Goal: Task Accomplishment & Management: Use online tool/utility

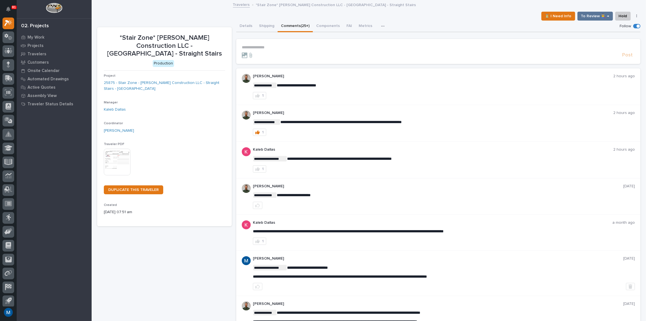
click at [267, 46] on p "**********" at bounding box center [438, 47] width 393 height 5
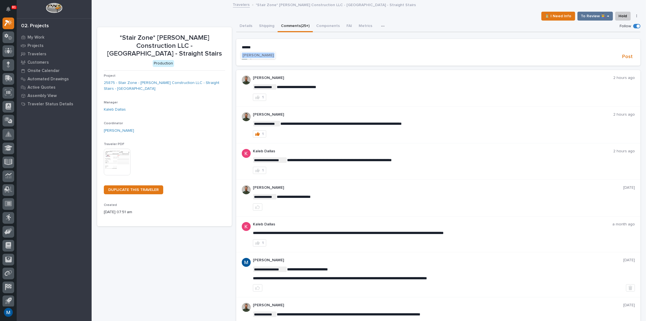
drag, startPoint x: 264, startPoint y: 56, endPoint x: 267, endPoint y: 54, distance: 3.9
click at [264, 56] on span "[PERSON_NAME]" at bounding box center [258, 55] width 31 height 4
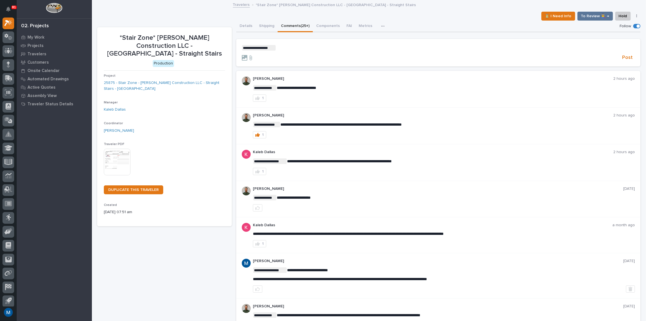
click at [287, 45] on p "**********" at bounding box center [438, 48] width 393 height 6
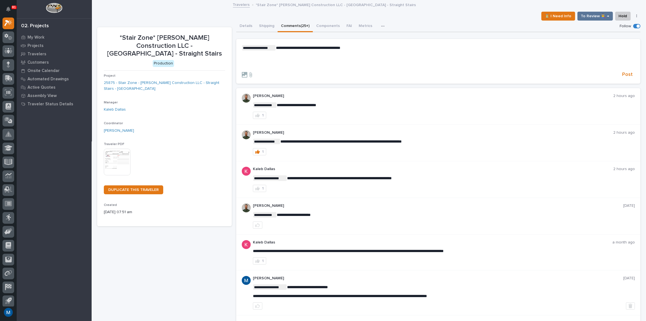
click at [268, 63] on p "﻿" at bounding box center [438, 65] width 393 height 5
click at [627, 74] on span "Post" at bounding box center [627, 74] width 11 height 6
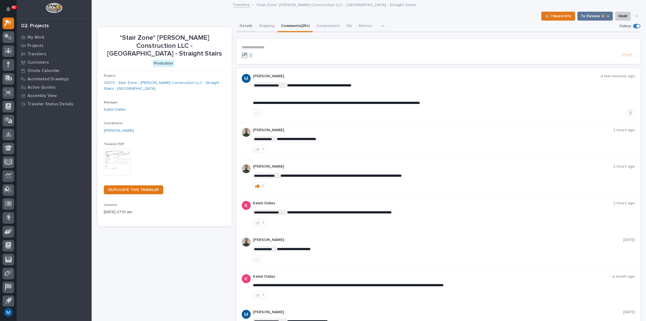
click at [240, 24] on button "Details" at bounding box center [245, 27] width 19 height 12
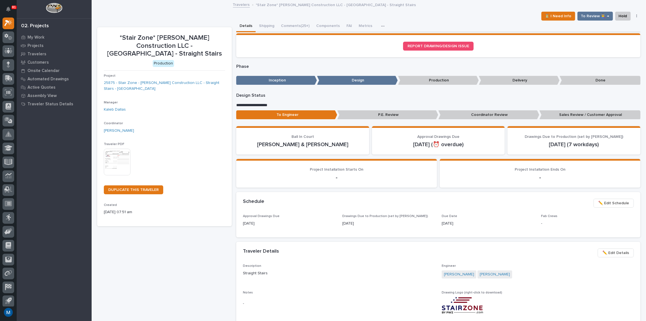
click at [453, 112] on p "Coordinator Review" at bounding box center [488, 114] width 101 height 9
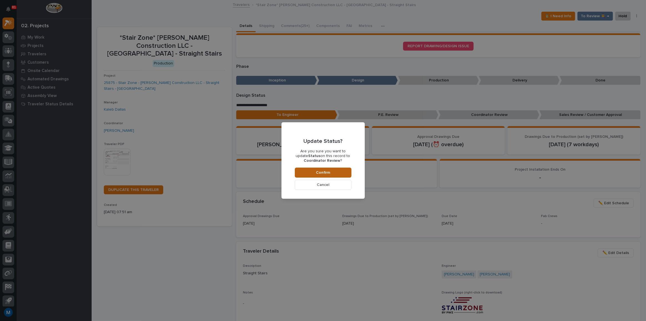
click at [316, 172] on span "Confirm" at bounding box center [323, 172] width 14 height 5
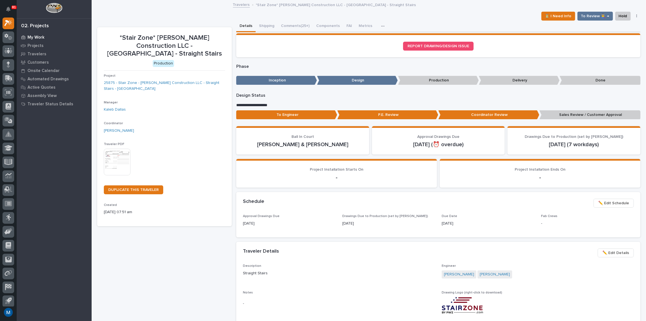
click at [33, 34] on div "My Work" at bounding box center [54, 37] width 72 height 8
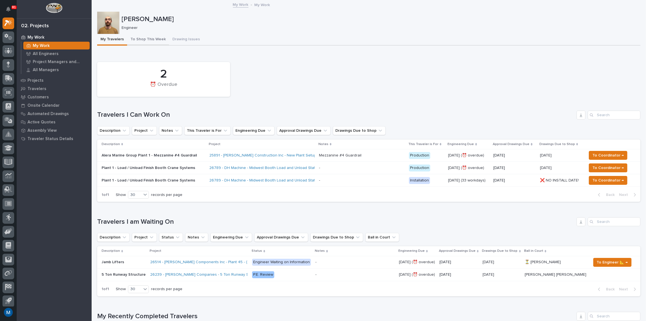
click at [144, 35] on button "To Shop This Week" at bounding box center [148, 40] width 42 height 12
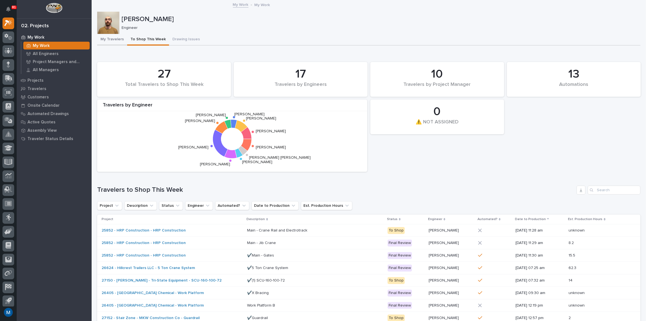
click at [114, 37] on button "My Travelers" at bounding box center [112, 40] width 30 height 12
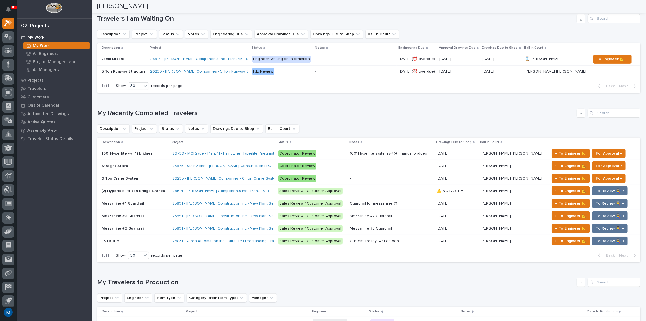
scroll to position [252, 0]
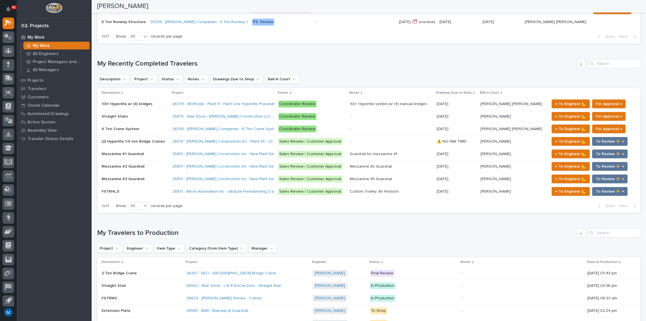
click at [152, 119] on div "Straight Stairs Straight Stairs" at bounding box center [135, 116] width 66 height 9
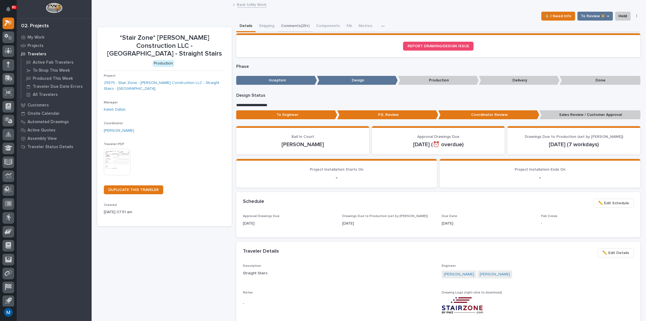
click at [296, 25] on button "Comments (25+)" at bounding box center [295, 27] width 35 height 12
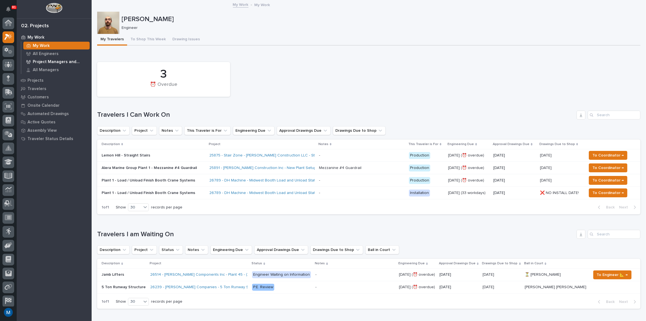
scroll to position [14, 0]
